Goal: Information Seeking & Learning: Find specific fact

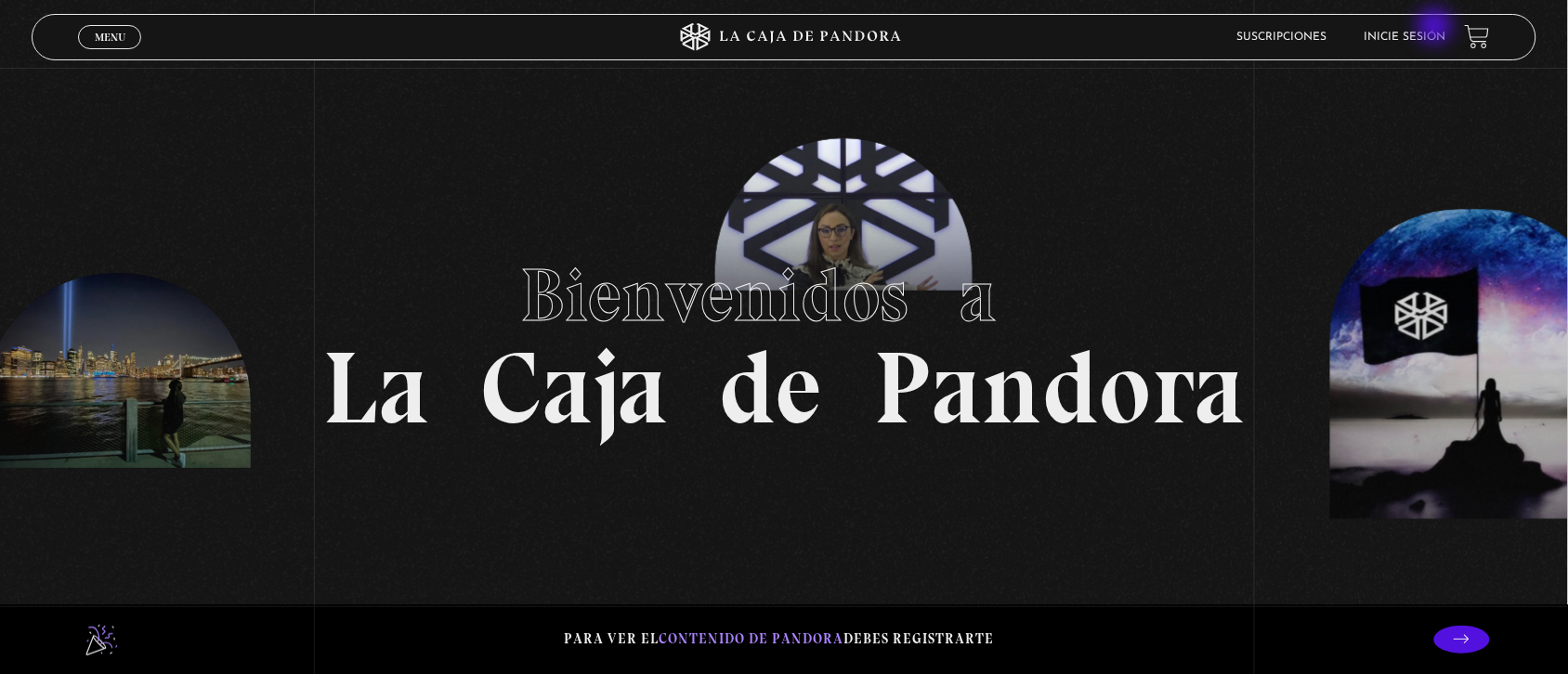
click at [1437, 28] on li "Inicie sesión" at bounding box center [1404, 36] width 81 height 29
click at [1437, 35] on link "Inicie sesión" at bounding box center [1404, 37] width 81 height 11
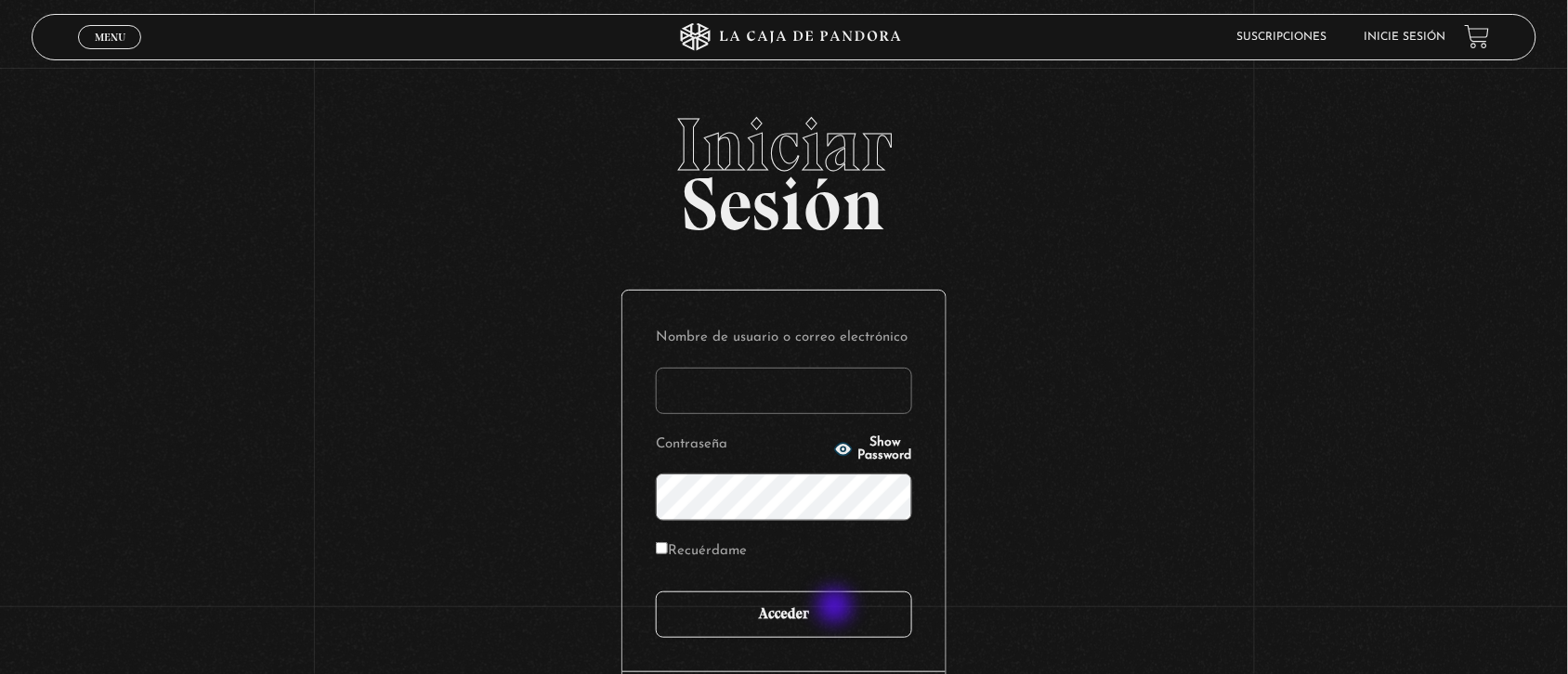
type input "Nora1267.nj@gmail.com"
click at [837, 608] on input "Acceder" at bounding box center [784, 614] width 256 height 47
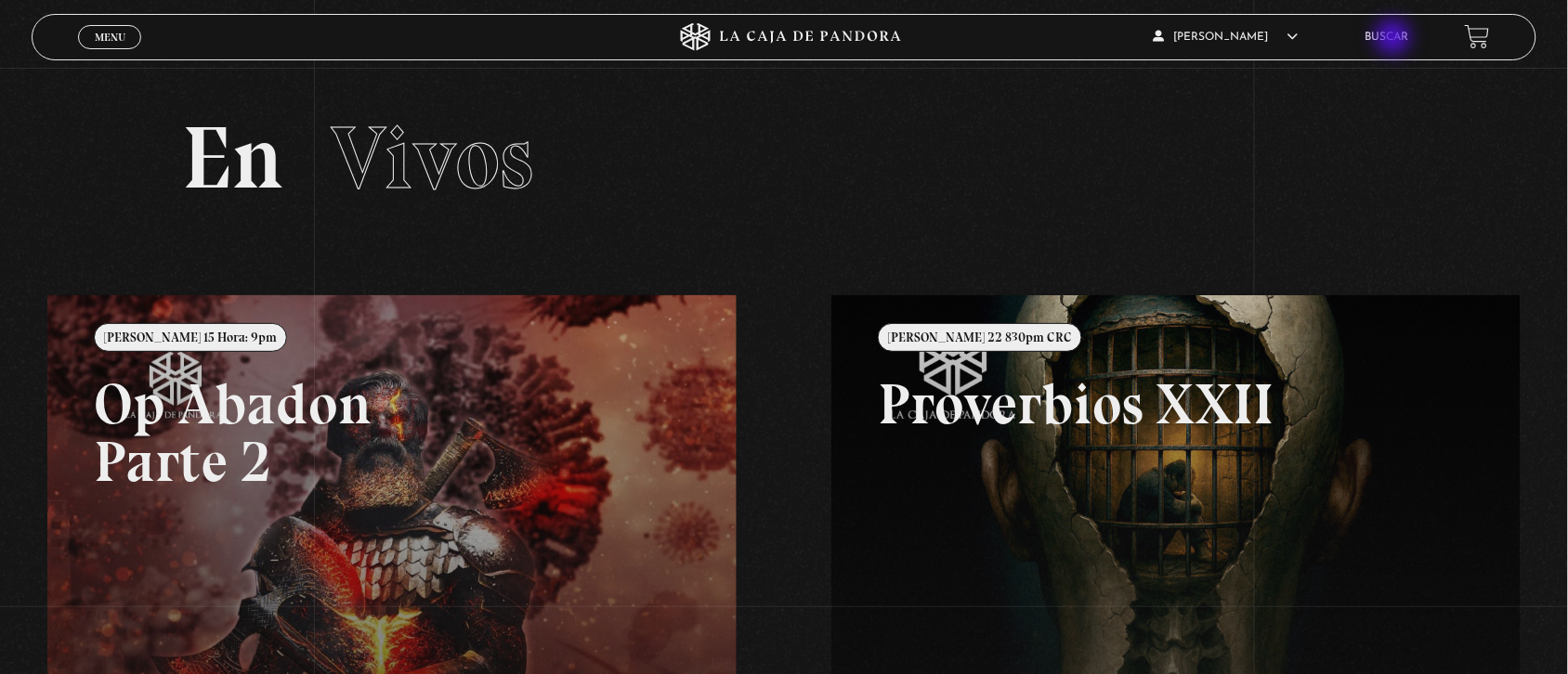
click at [1395, 39] on link "Buscar" at bounding box center [1387, 37] width 44 height 11
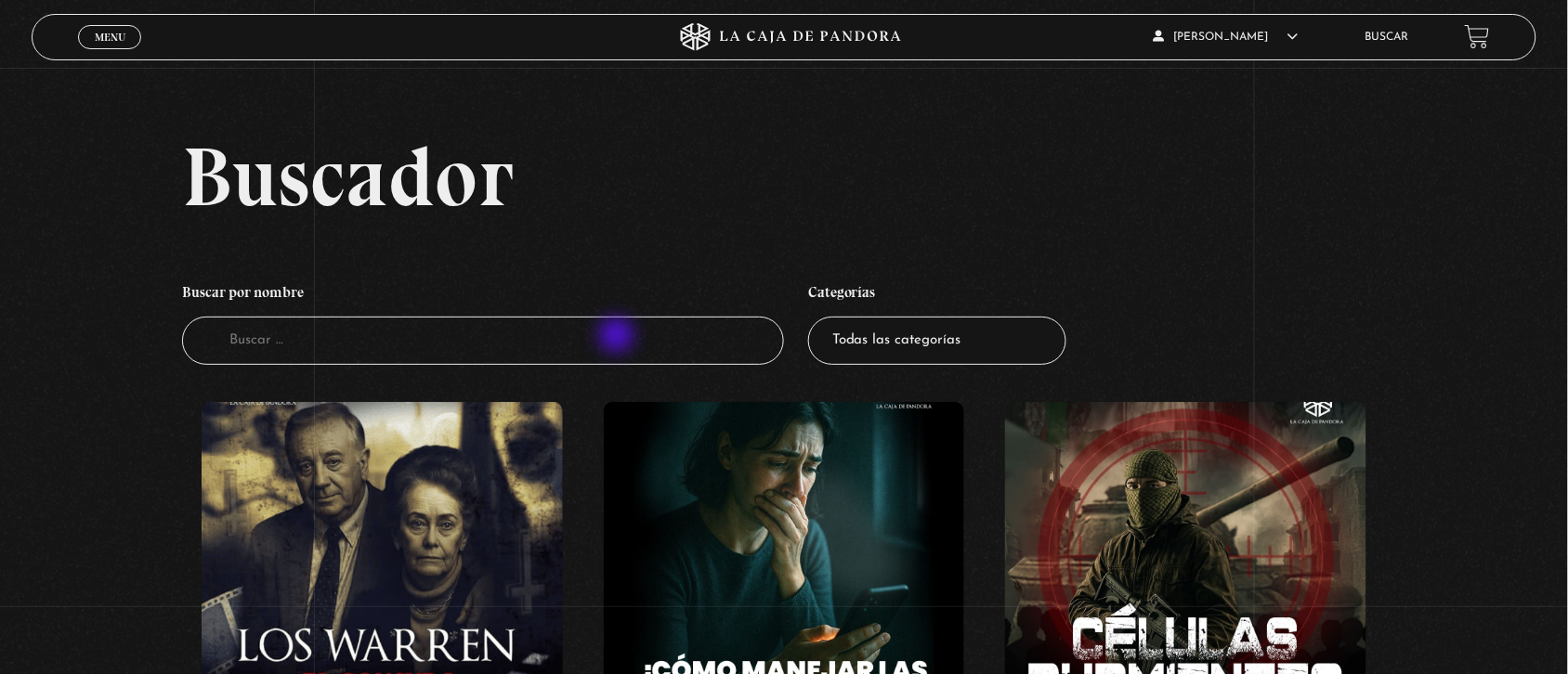
click at [619, 337] on input "Buscador" at bounding box center [482, 340] width 602 height 49
type input "mi mascota la cabra"
click at [722, 349] on input "mi mascota la cabra" at bounding box center [482, 340] width 602 height 49
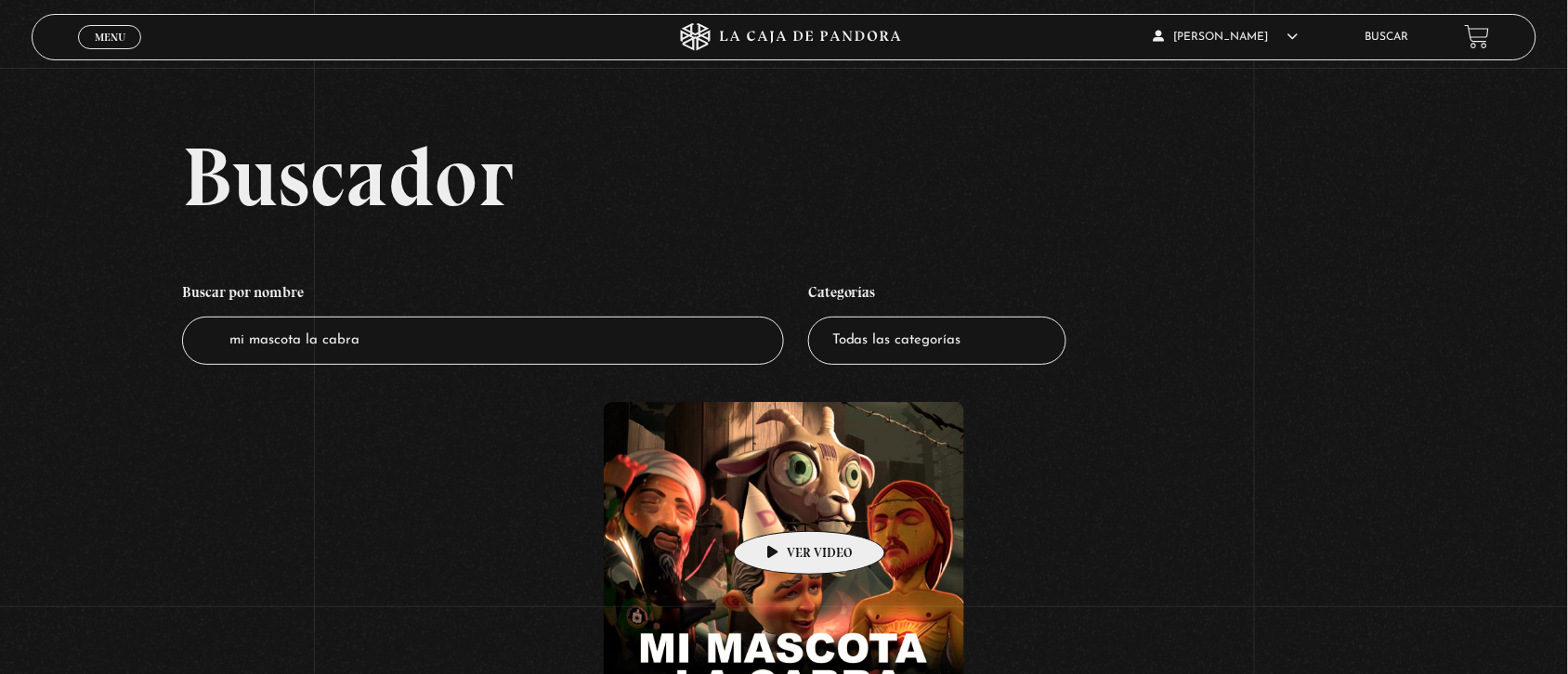
click at [781, 503] on figure at bounding box center [784, 569] width 362 height 335
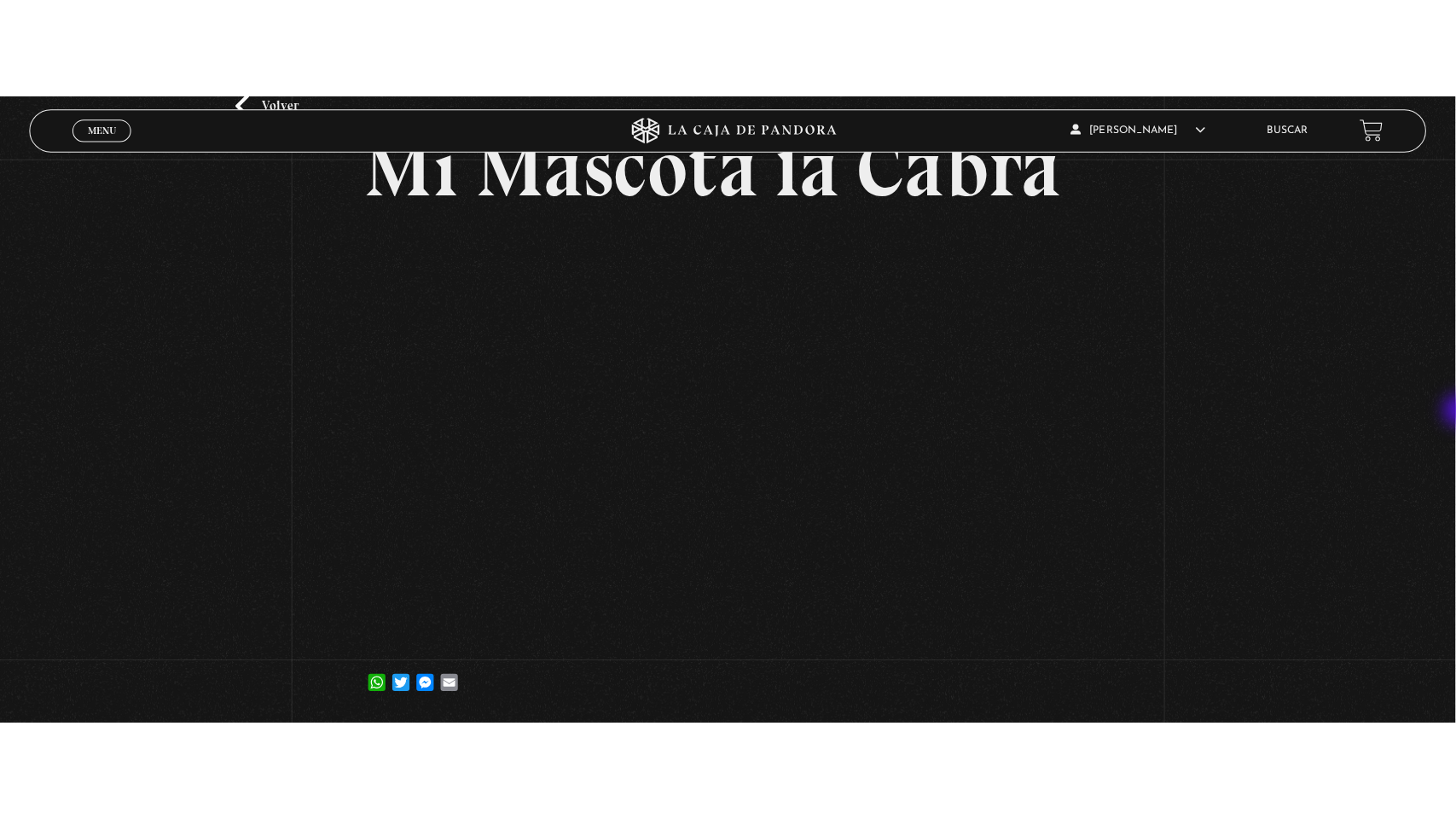
scroll to position [131, 0]
